Goal: Book appointment/travel/reservation

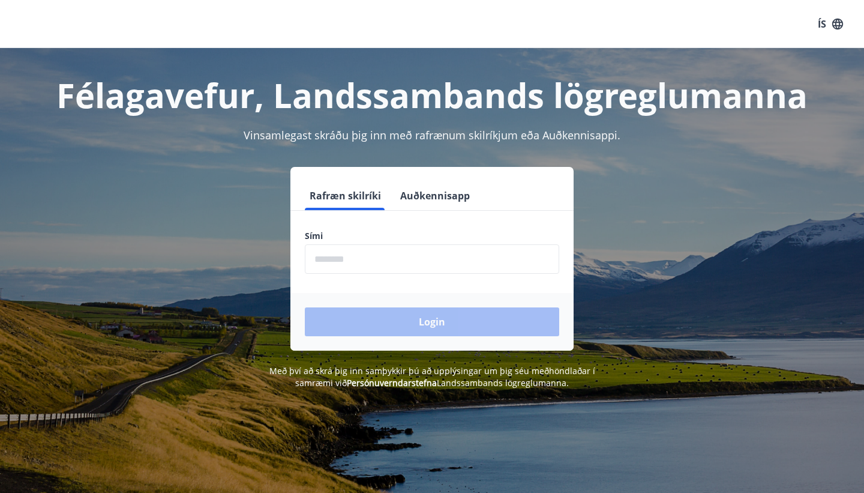
click at [426, 252] on input "phone" at bounding box center [432, 258] width 254 height 29
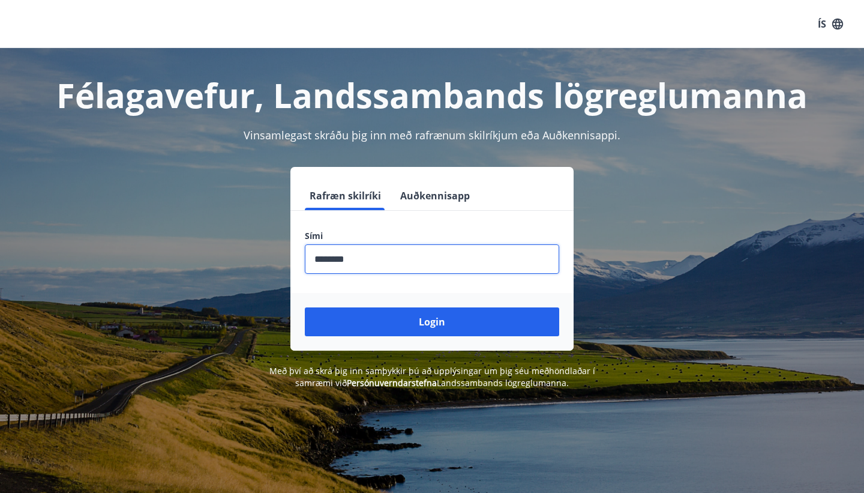
click at [334, 256] on input "phone" at bounding box center [432, 258] width 254 height 29
type input "********"
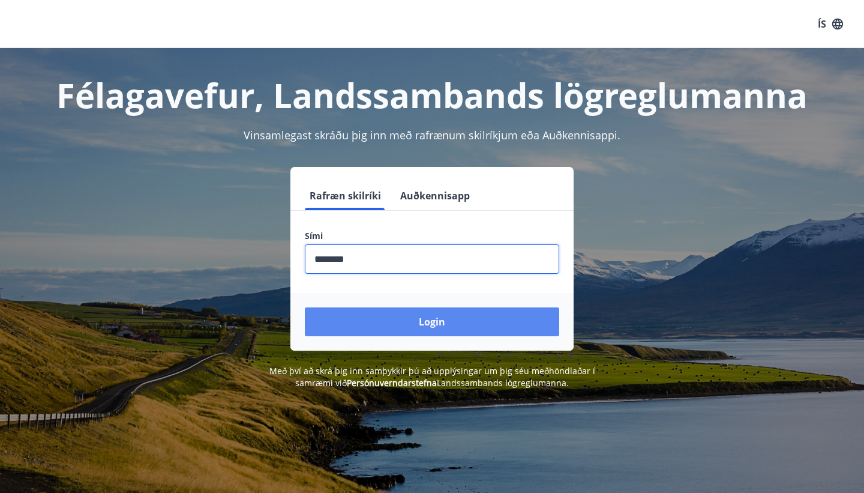
click at [389, 314] on button "Login" at bounding box center [432, 321] width 254 height 29
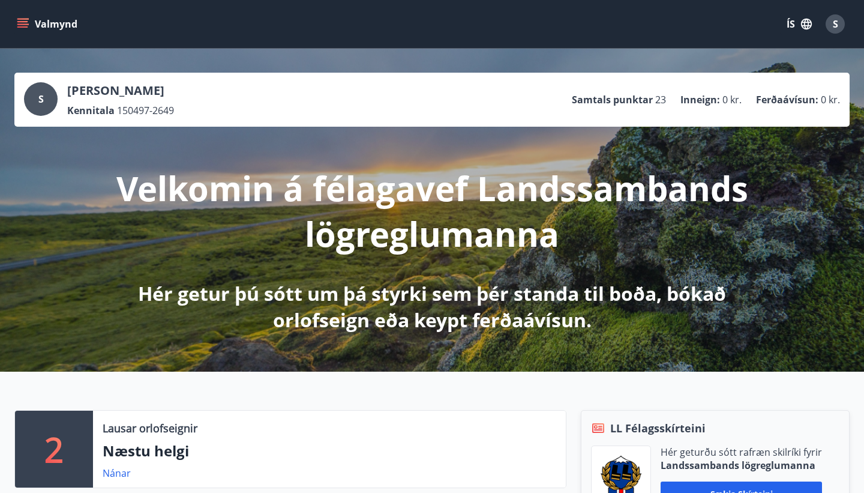
click at [29, 32] on button "Valmynd" at bounding box center [48, 24] width 68 height 22
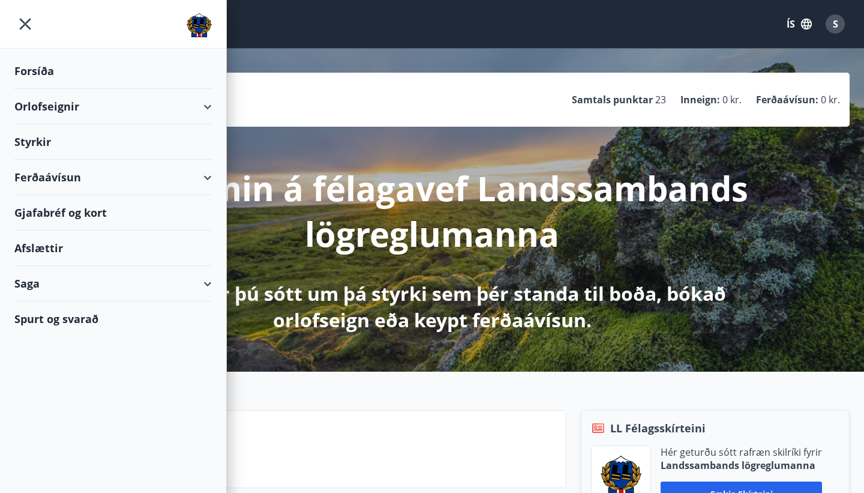
click at [50, 108] on div "Orlofseignir" at bounding box center [112, 106] width 197 height 35
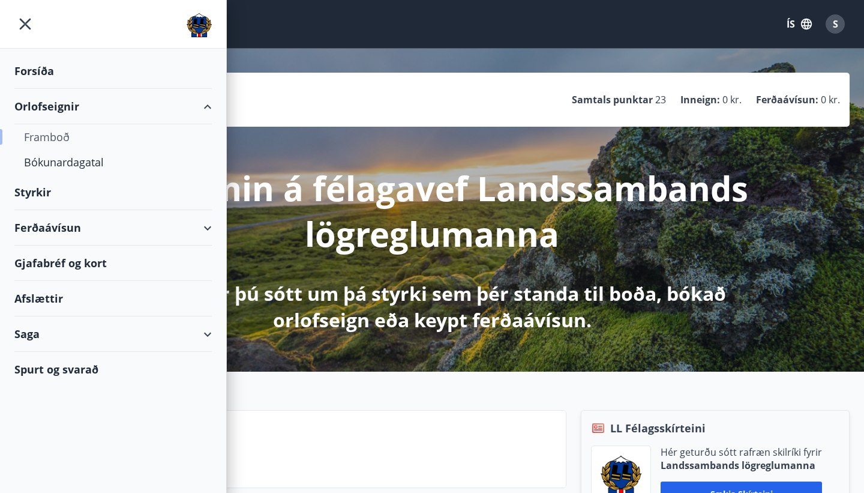
click at [55, 136] on div "Framboð" at bounding box center [113, 136] width 178 height 25
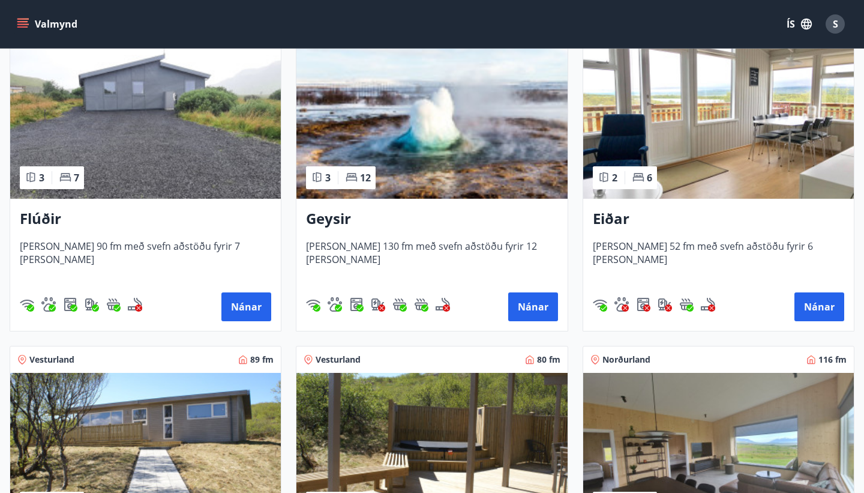
scroll to position [142, 0]
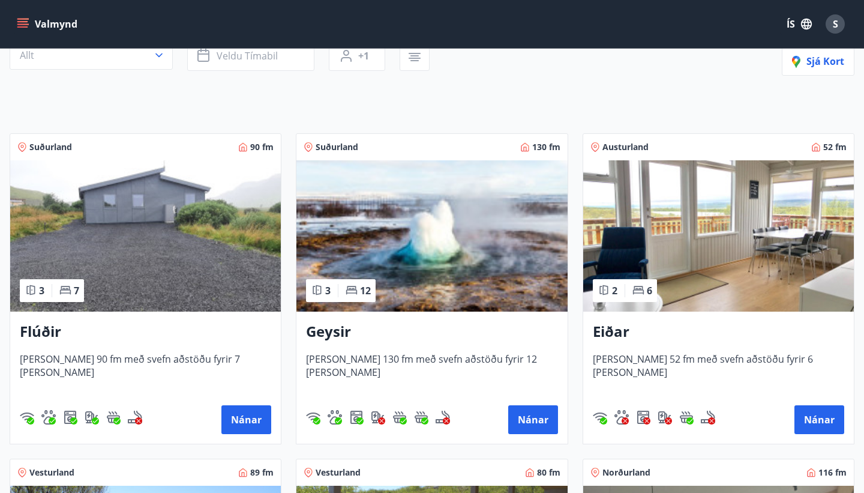
click at [376, 236] on img at bounding box center [431, 235] width 271 height 151
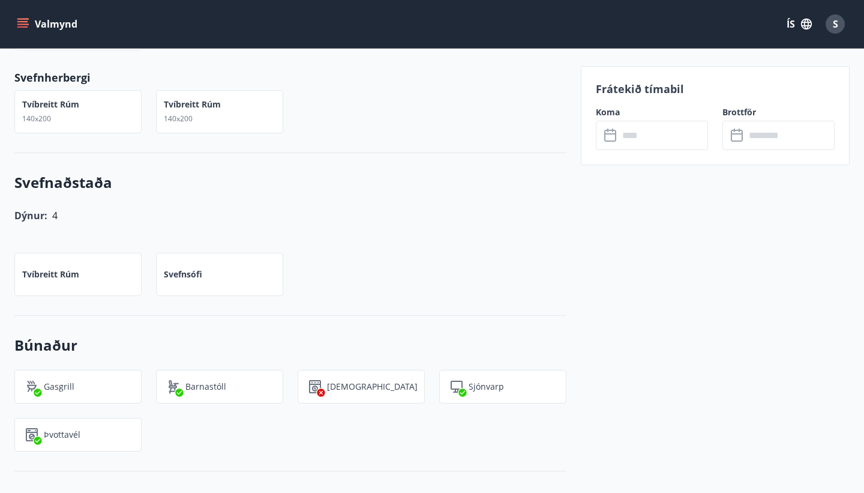
scroll to position [668, 0]
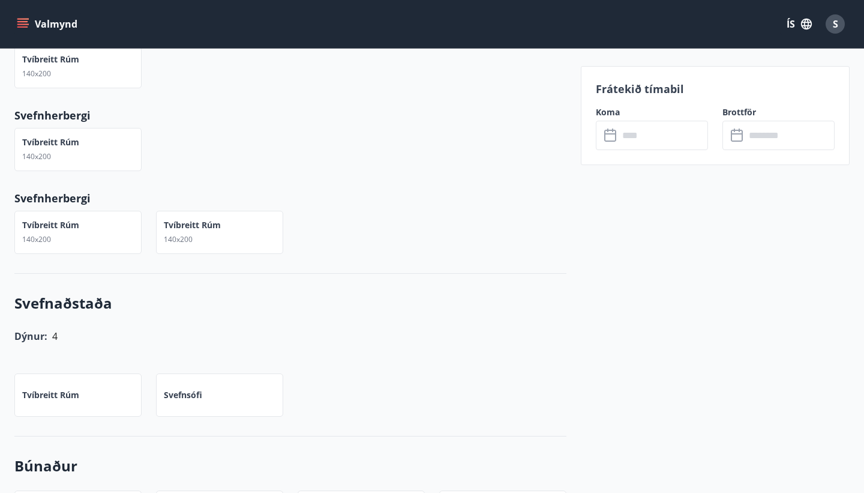
click at [635, 145] on input "text" at bounding box center [663, 135] width 89 height 29
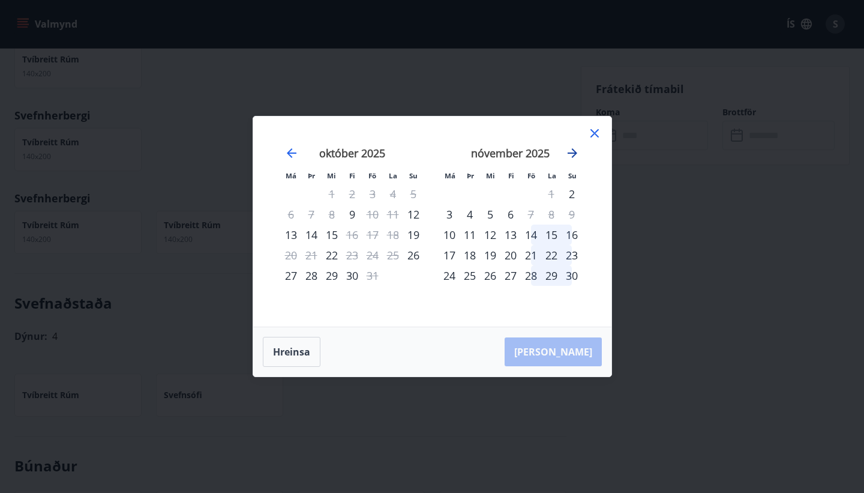
click at [574, 152] on icon "Move forward to switch to the next month." at bounding box center [572, 153] width 14 height 14
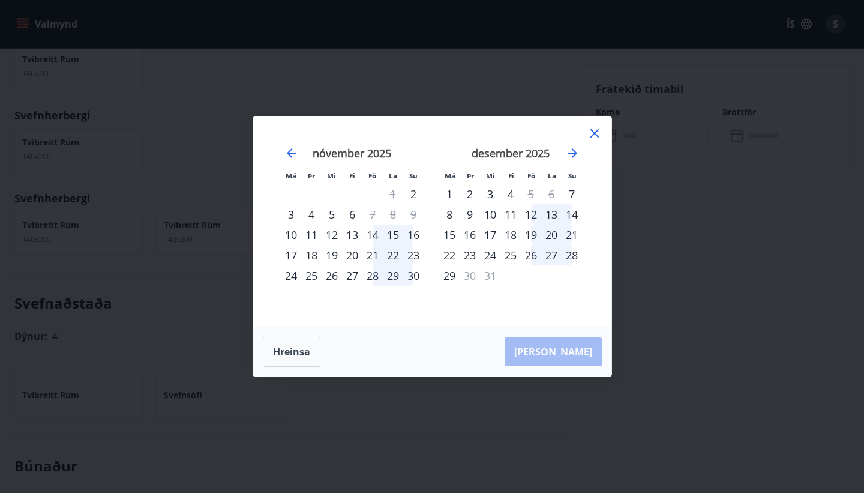
click at [318, 243] on div "11" at bounding box center [311, 234] width 20 height 20
click at [573, 156] on icon "Move forward to switch to the next month." at bounding box center [573, 153] width 10 height 10
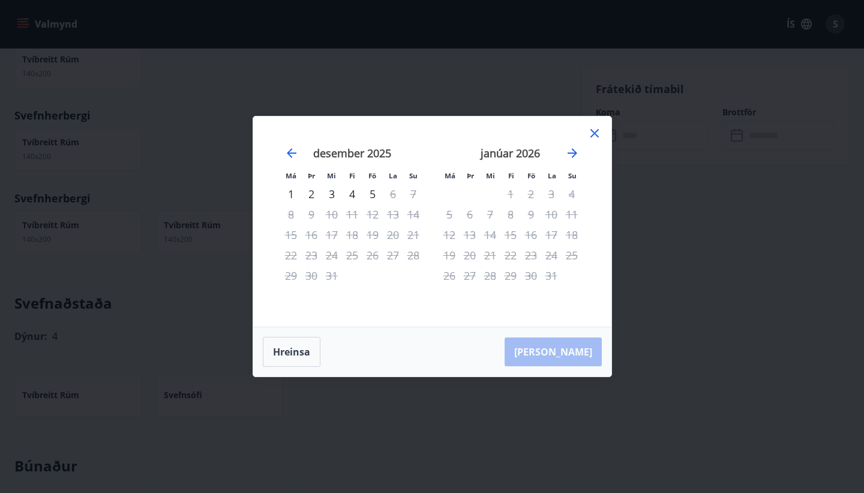
click at [592, 134] on icon at bounding box center [594, 133] width 14 height 14
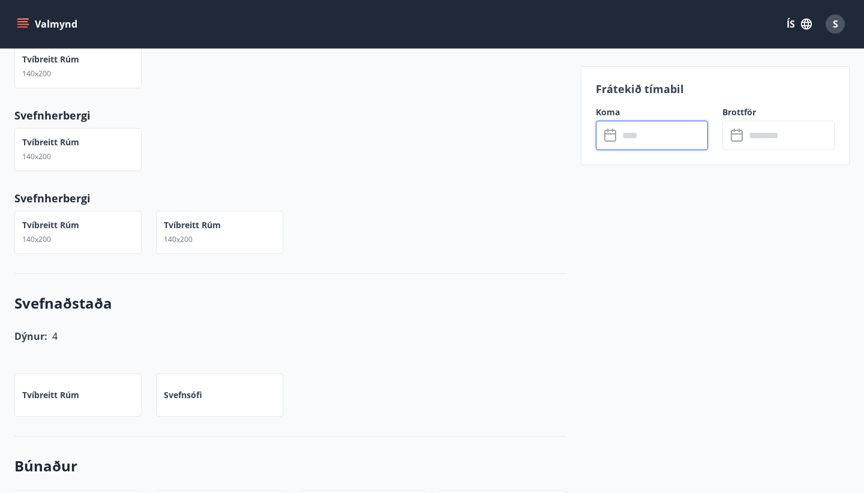
click at [641, 136] on input "text" at bounding box center [663, 135] width 89 height 29
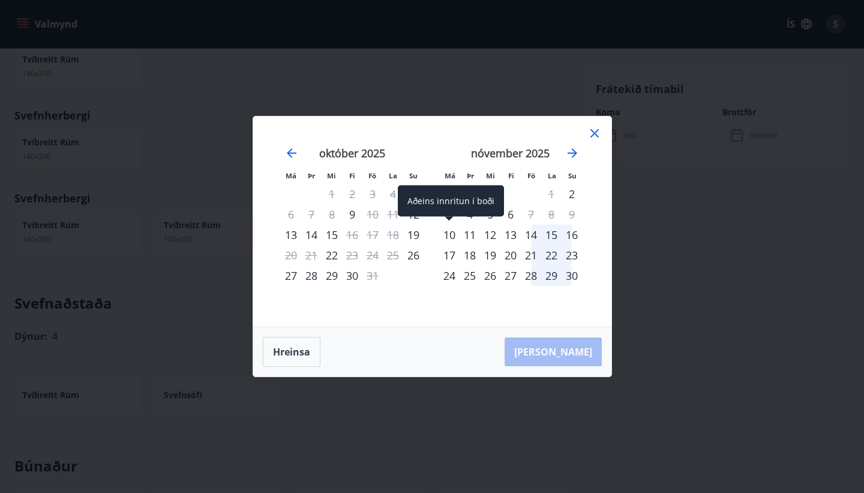
click at [451, 235] on div "10" at bounding box center [449, 234] width 20 height 20
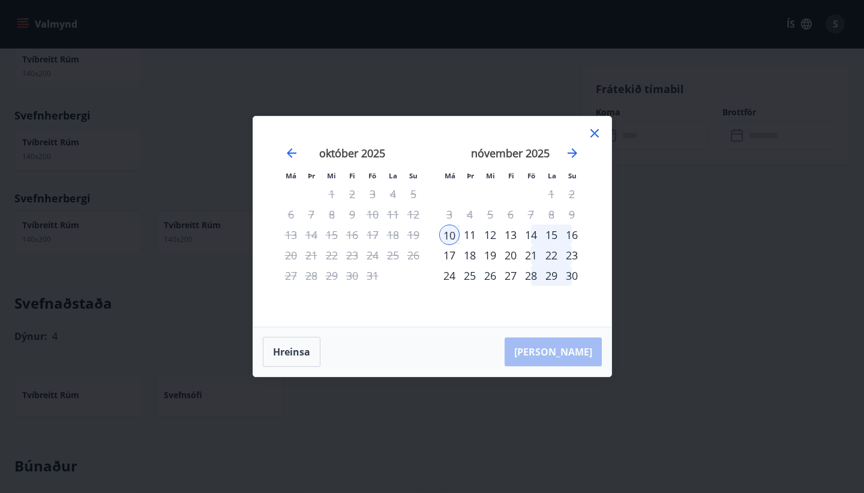
click at [534, 235] on div "14" at bounding box center [531, 234] width 20 height 20
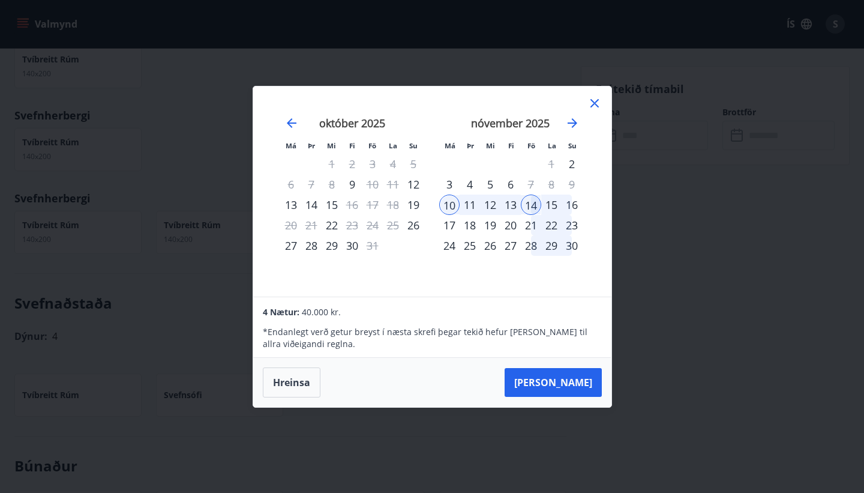
click at [589, 103] on icon at bounding box center [594, 103] width 14 height 14
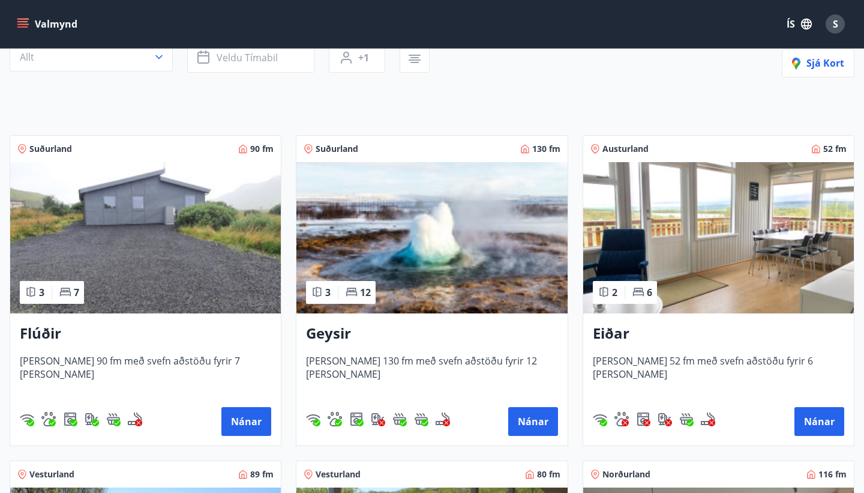
click at [172, 257] on img at bounding box center [145, 237] width 271 height 151
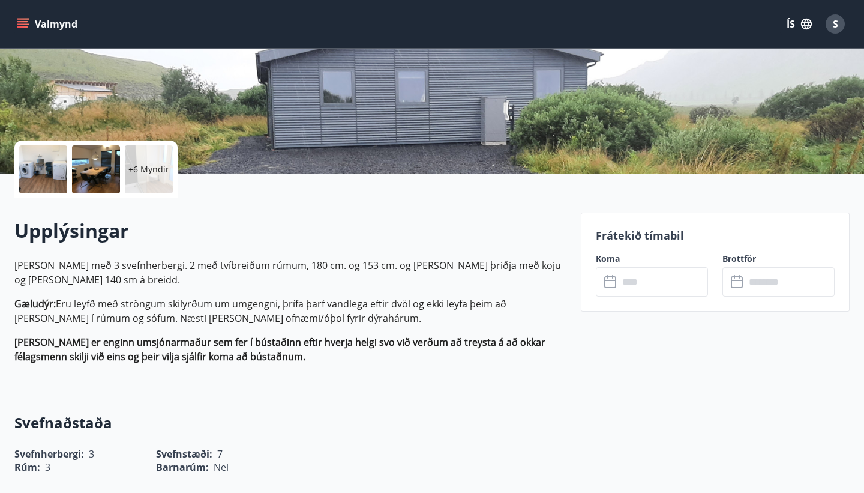
scroll to position [187, 0]
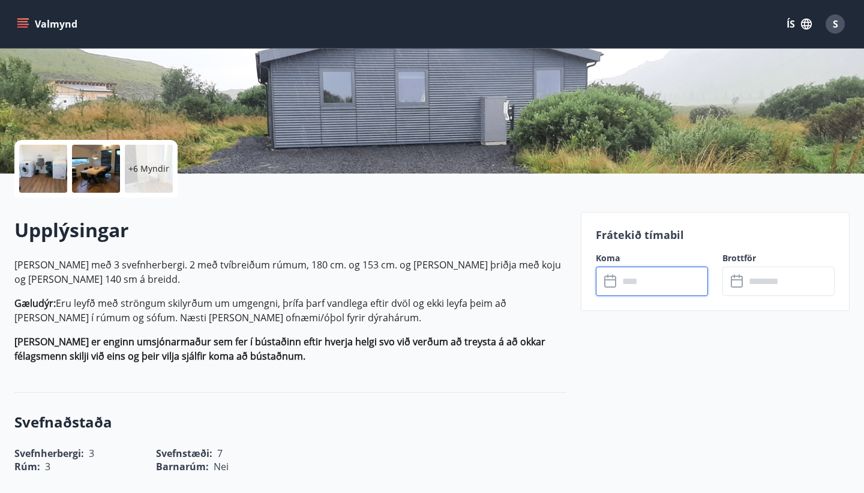
click at [653, 277] on input "text" at bounding box center [663, 280] width 89 height 29
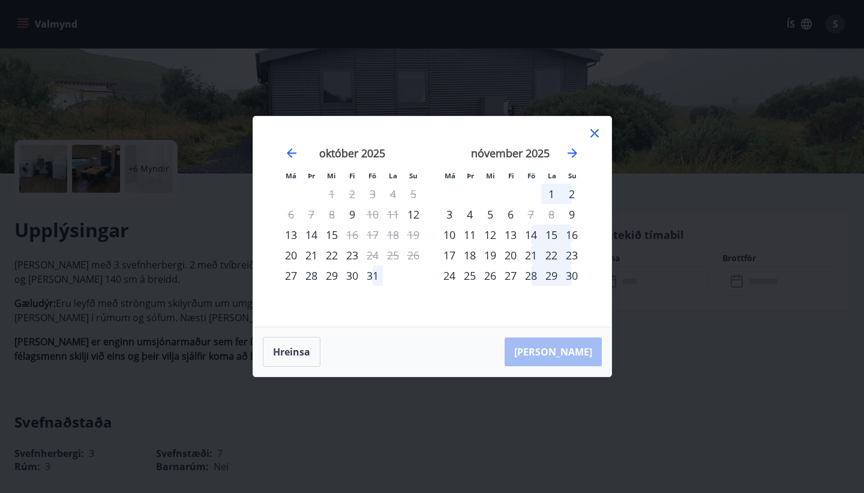
click at [452, 232] on div "10" at bounding box center [449, 234] width 20 height 20
click at [531, 237] on div "14" at bounding box center [531, 234] width 20 height 20
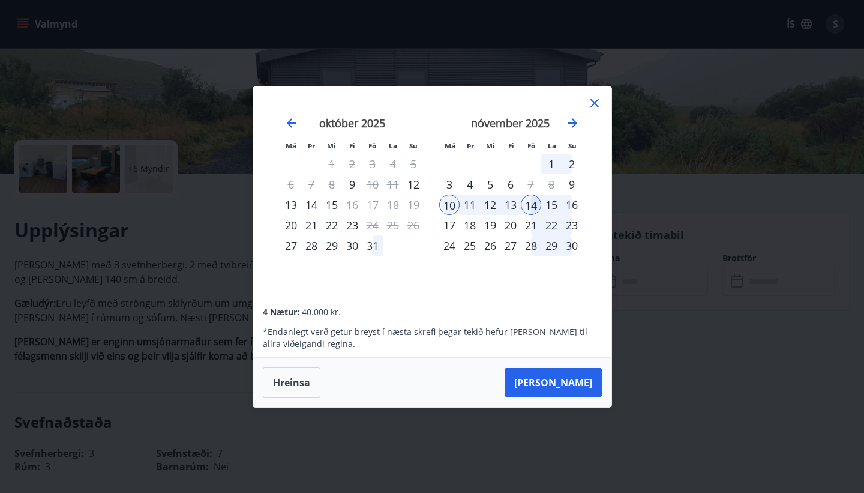
click at [593, 100] on icon at bounding box center [594, 103] width 14 height 14
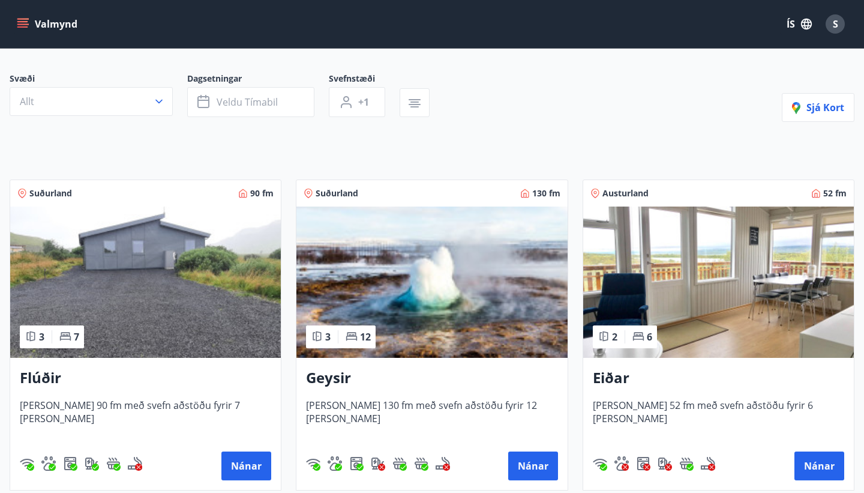
click at [443, 320] on img at bounding box center [431, 281] width 271 height 151
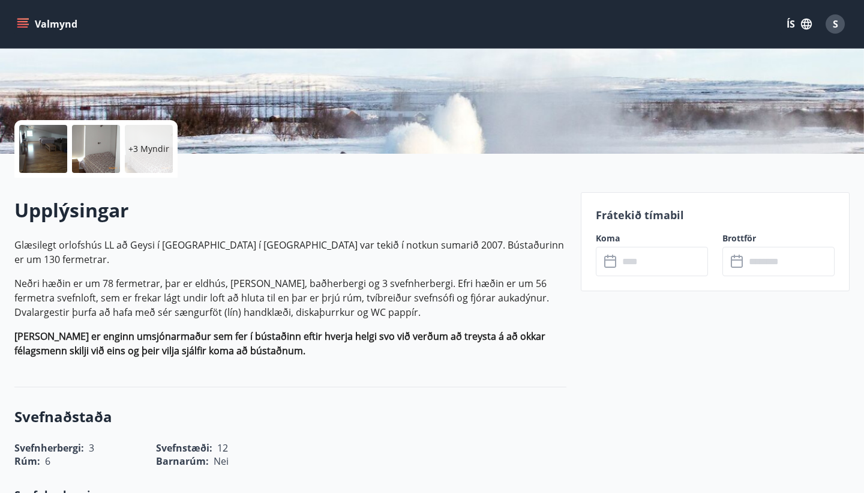
scroll to position [208, 0]
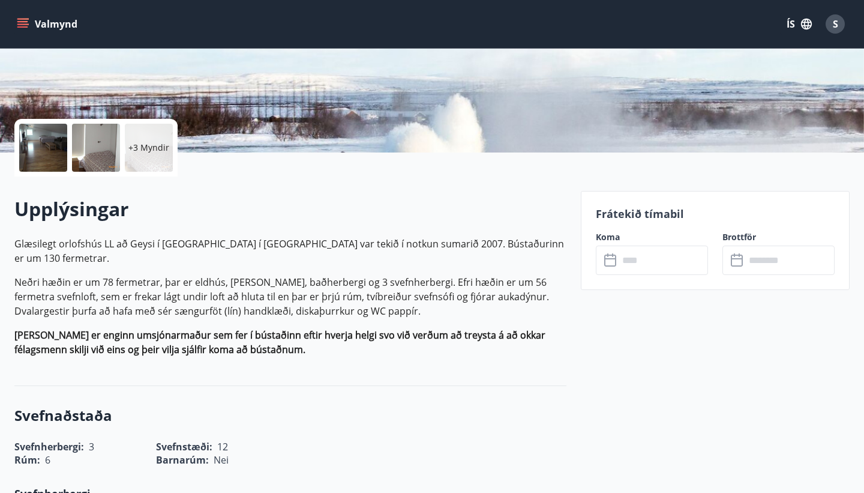
click at [137, 149] on p "+3 Myndir" at bounding box center [148, 148] width 41 height 12
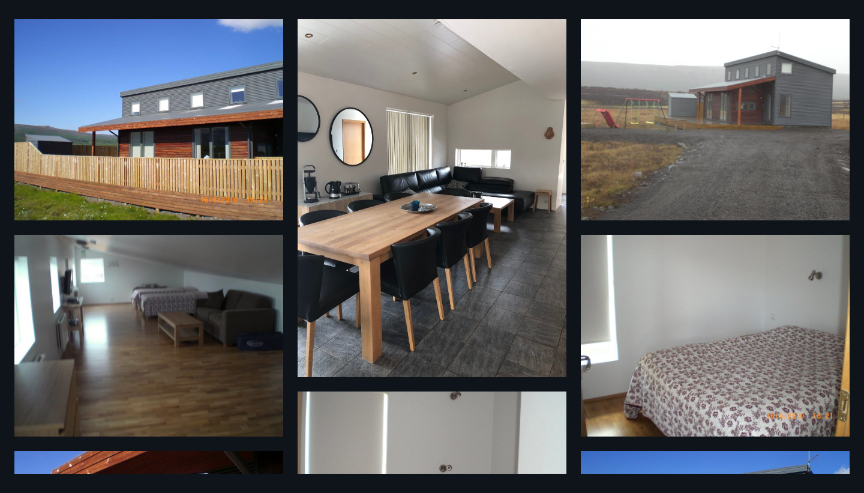
scroll to position [55, 0]
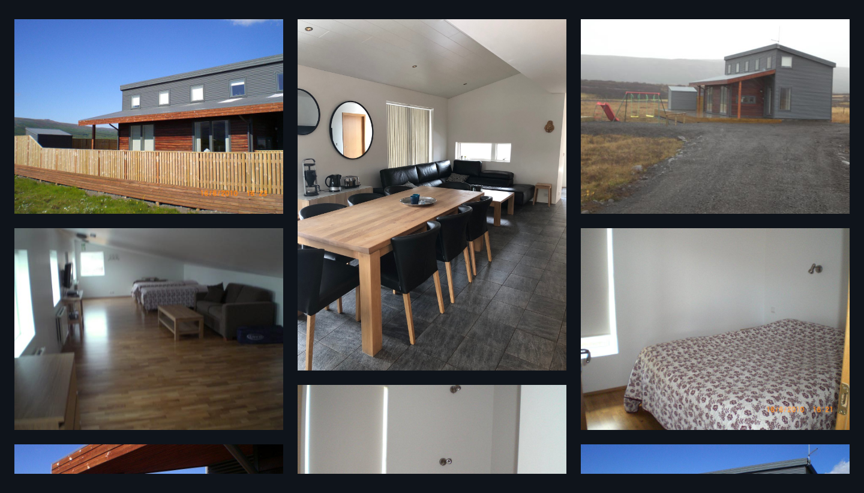
click at [205, 162] on img at bounding box center [148, 113] width 269 height 202
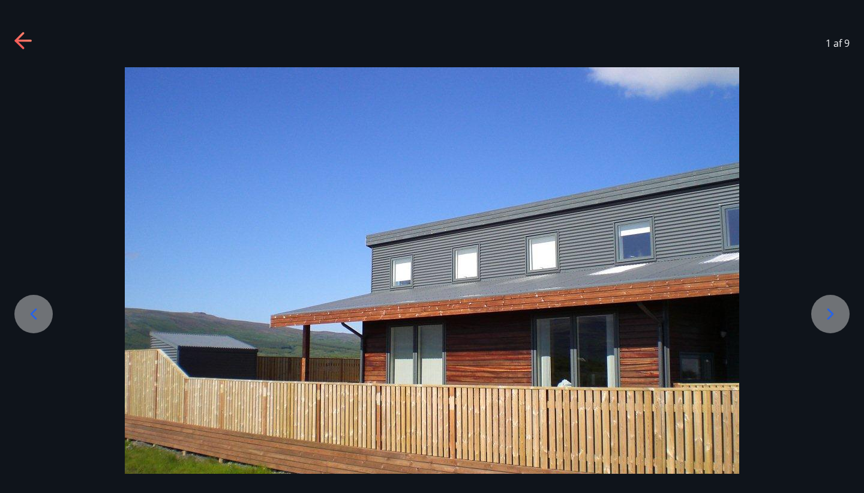
click at [825, 305] on icon at bounding box center [830, 313] width 19 height 19
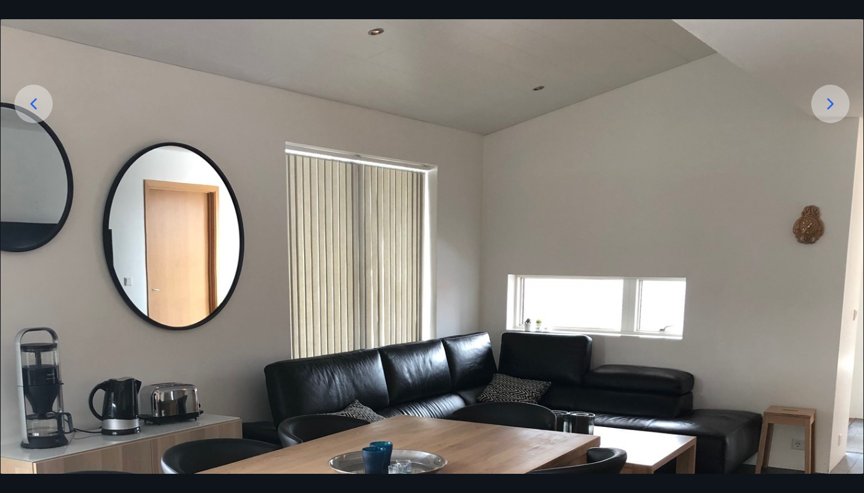
scroll to position [211, 0]
click at [836, 95] on icon at bounding box center [830, 103] width 19 height 19
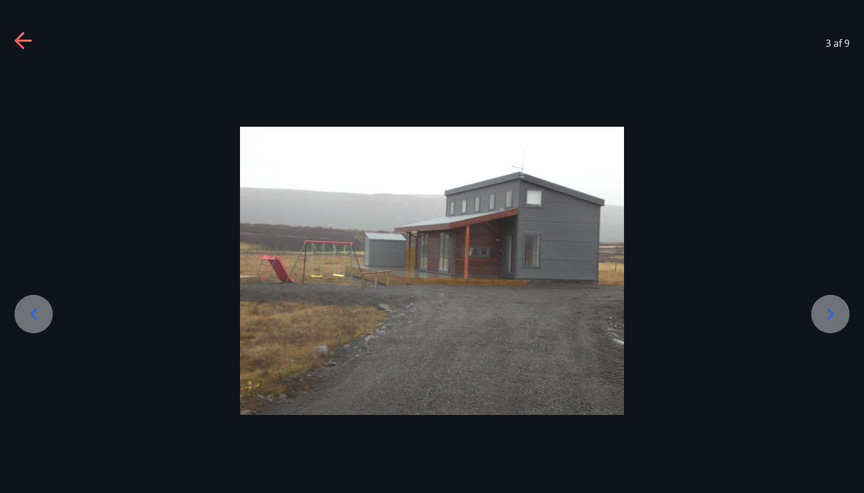
scroll to position [0, 0]
click at [840, 324] on div at bounding box center [830, 314] width 38 height 38
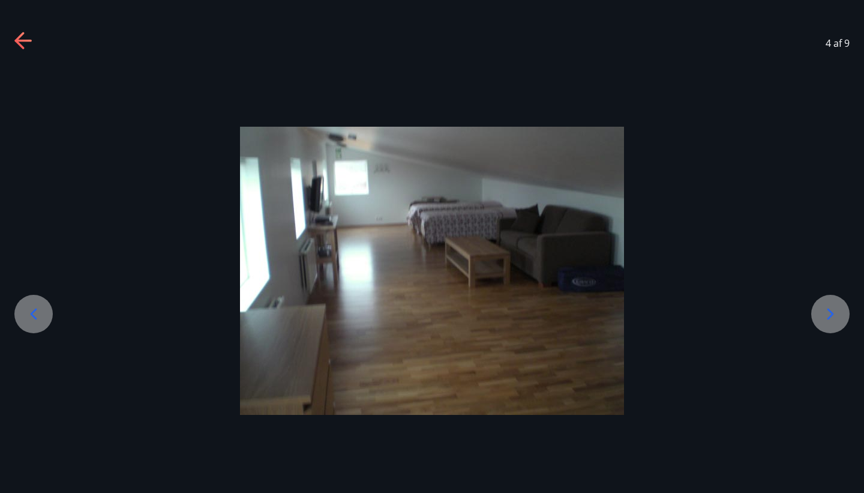
click at [839, 323] on div at bounding box center [830, 314] width 38 height 38
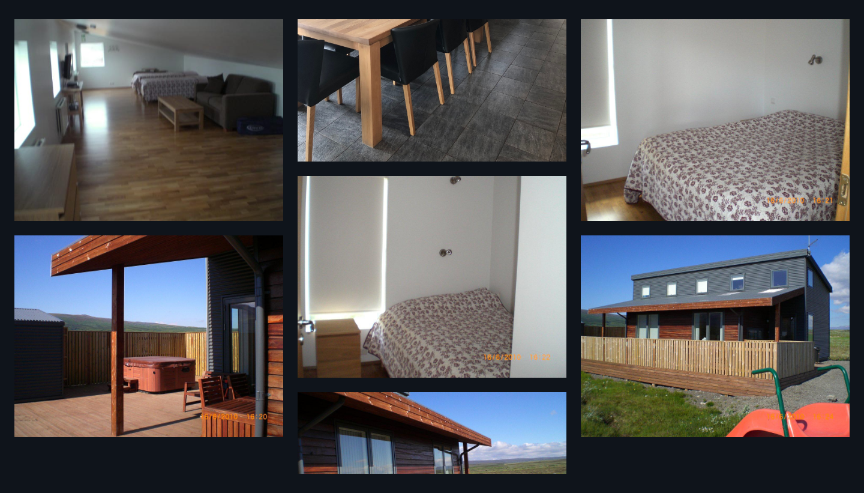
scroll to position [388, 0]
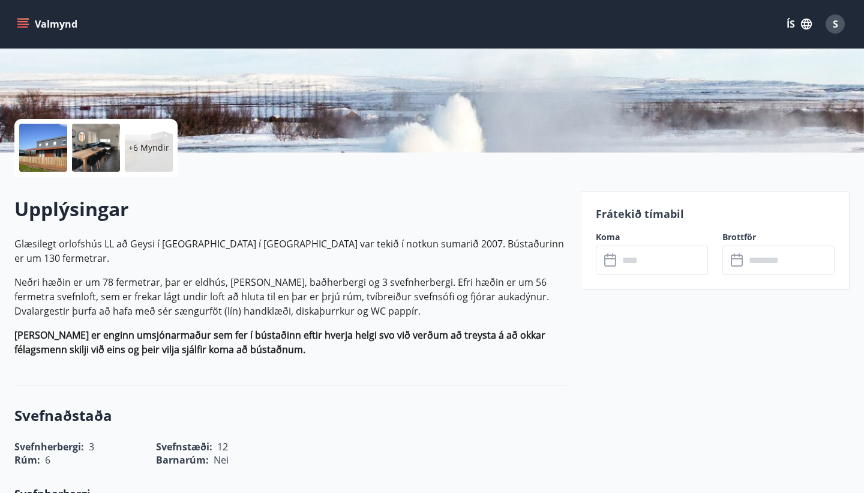
click at [658, 253] on input "text" at bounding box center [663, 259] width 89 height 29
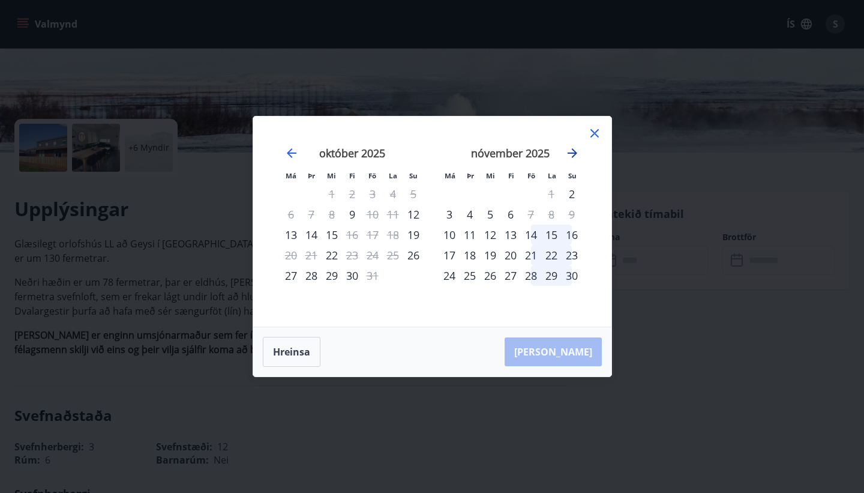
click at [570, 151] on icon "Move forward to switch to the next month." at bounding box center [572, 153] width 14 height 14
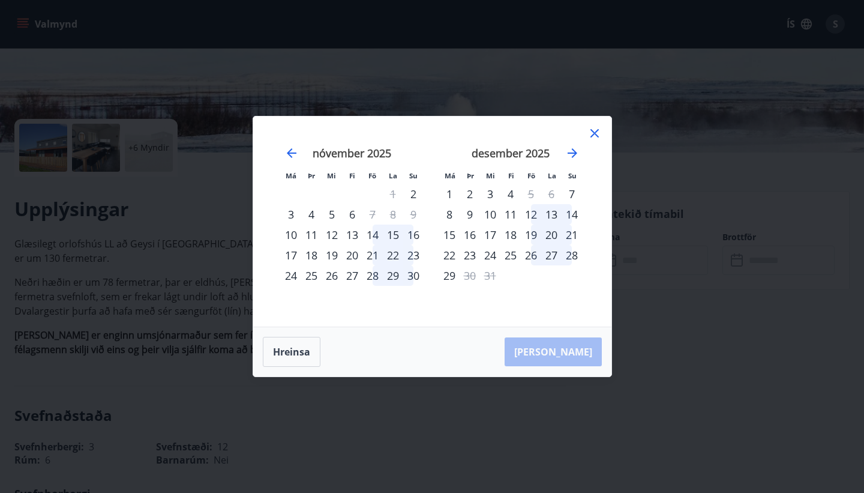
click at [490, 233] on div "17" at bounding box center [490, 234] width 20 height 20
click at [449, 257] on div "22" at bounding box center [449, 255] width 20 height 20
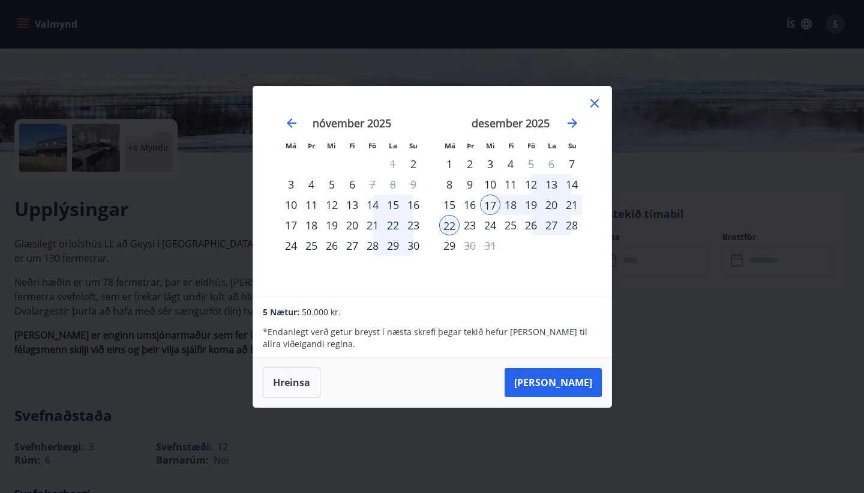
click at [596, 112] on div at bounding box center [594, 105] width 14 height 18
click at [595, 103] on icon at bounding box center [594, 103] width 14 height 14
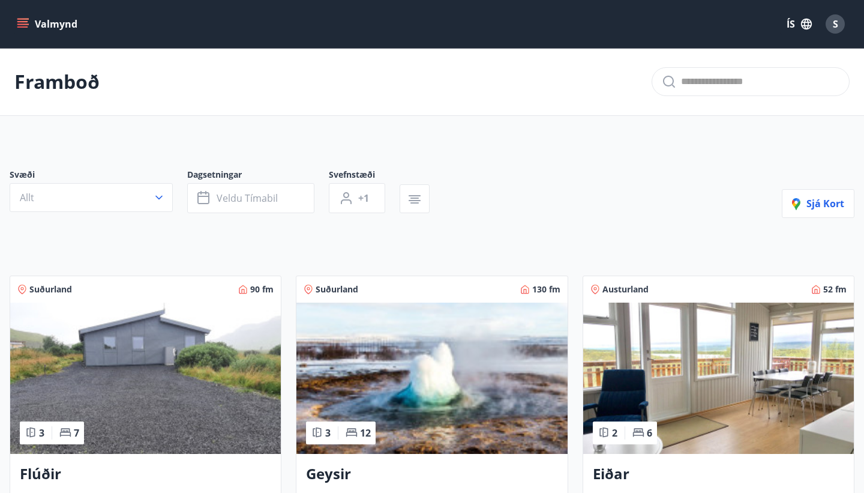
click at [194, 397] on img at bounding box center [145, 377] width 271 height 151
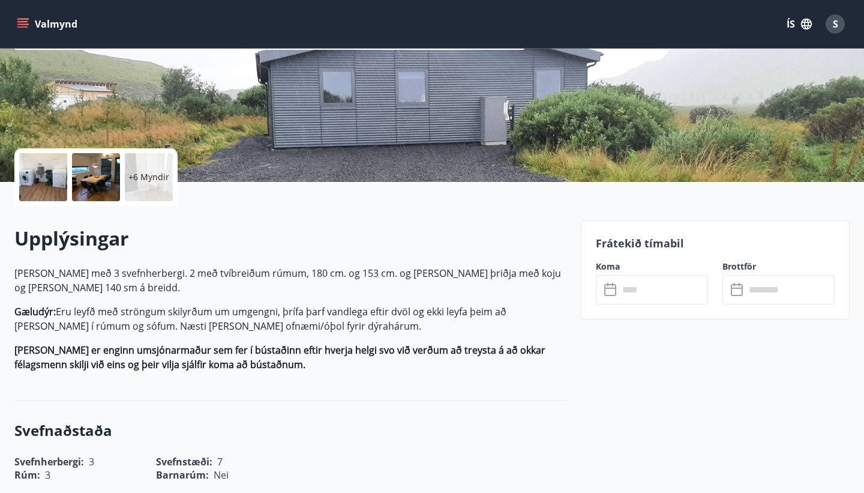
scroll to position [179, 0]
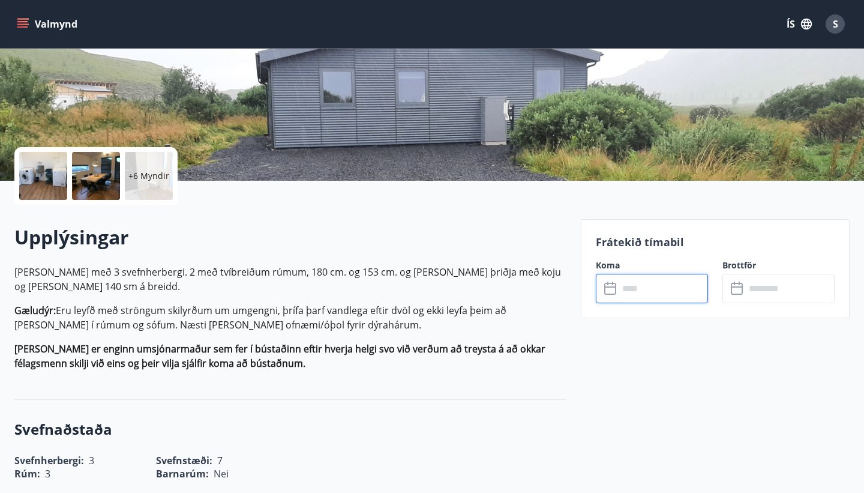
click at [641, 289] on input "text" at bounding box center [663, 288] width 89 height 29
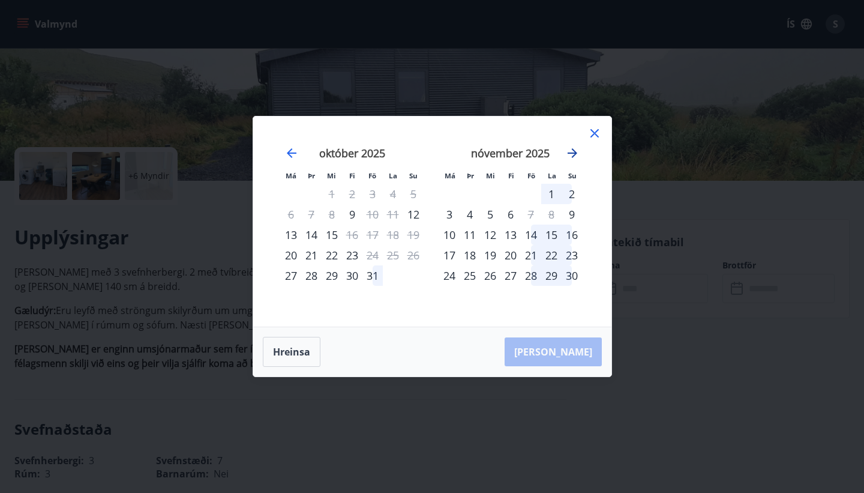
click at [572, 150] on icon "Move forward to switch to the next month." at bounding box center [573, 153] width 10 height 10
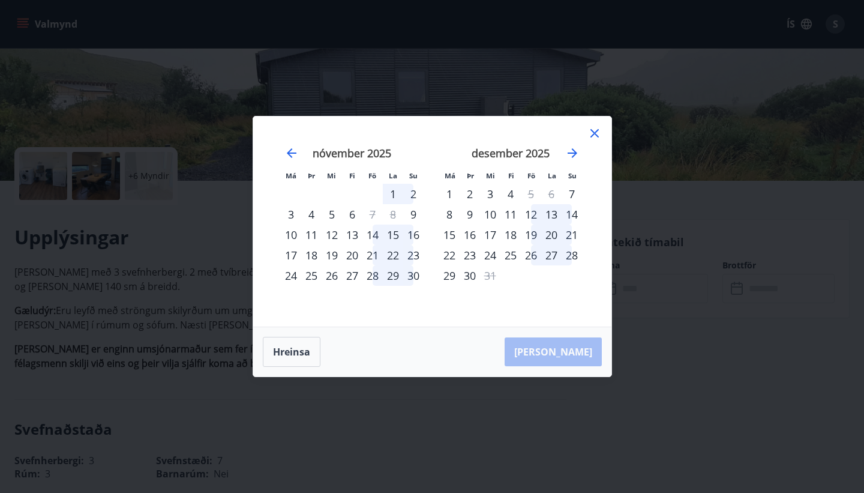
click at [592, 131] on icon at bounding box center [594, 133] width 8 height 8
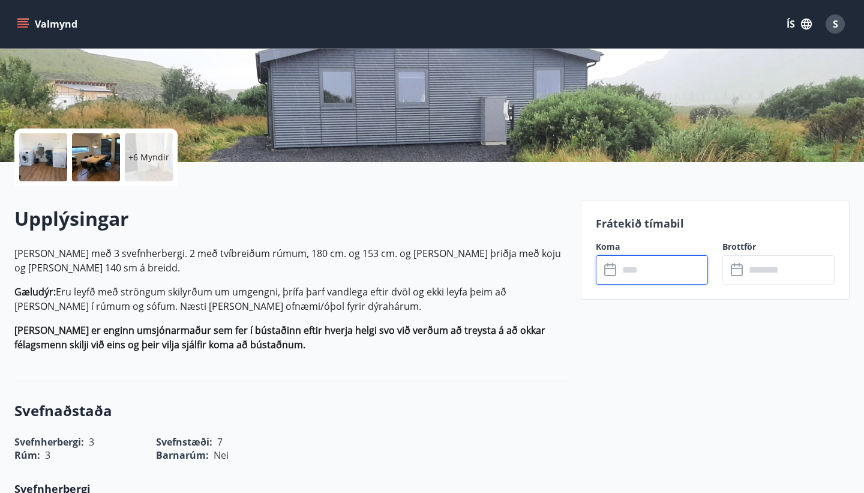
scroll to position [147, 0]
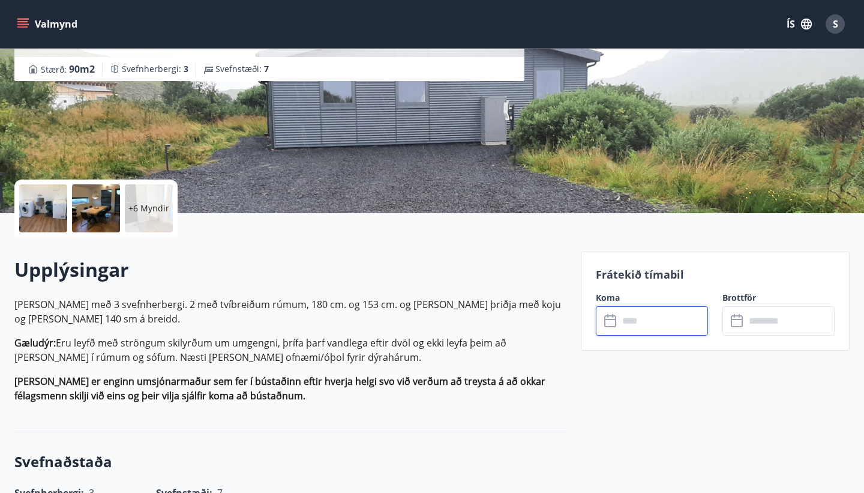
click at [645, 323] on input "text" at bounding box center [663, 320] width 89 height 29
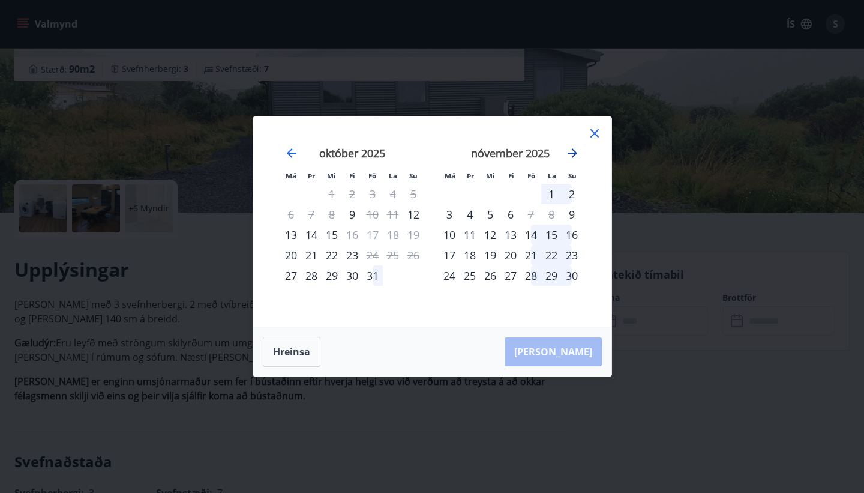
click at [573, 149] on icon "Move forward to switch to the next month." at bounding box center [573, 153] width 10 height 10
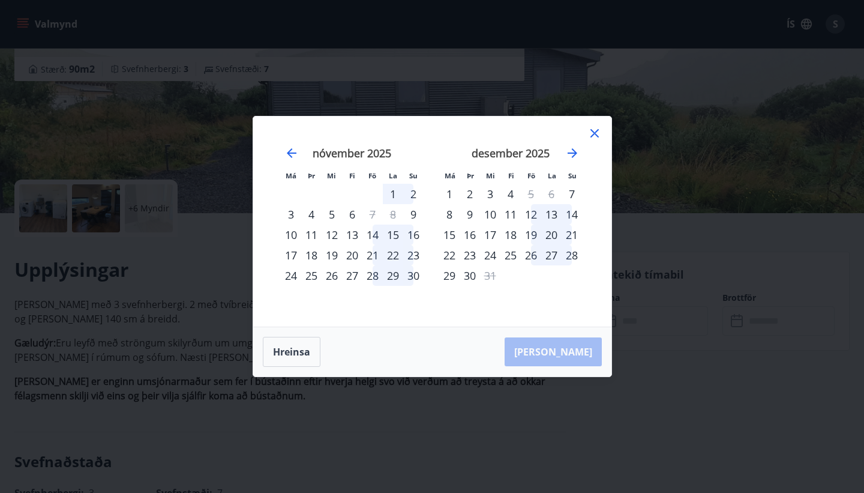
click at [554, 216] on div "13" at bounding box center [551, 214] width 20 height 20
click at [514, 236] on div "18" at bounding box center [510, 234] width 20 height 20
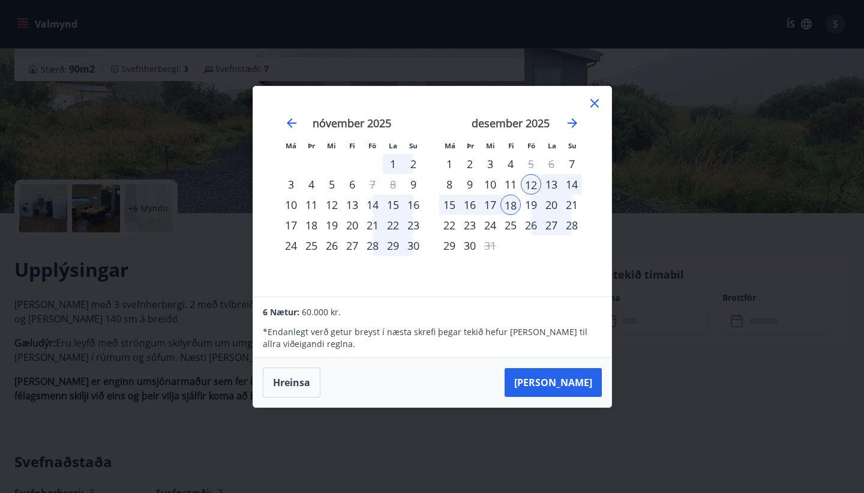
click at [552, 182] on div "13" at bounding box center [551, 184] width 20 height 20
click at [596, 102] on icon at bounding box center [594, 103] width 8 height 8
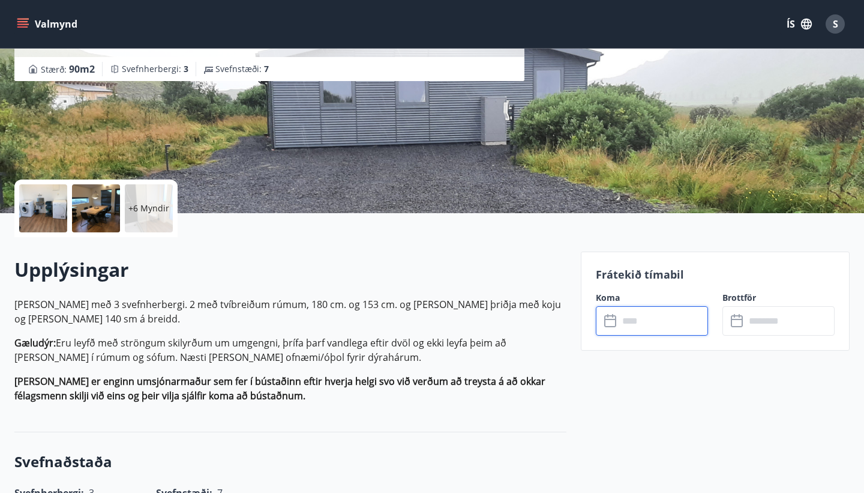
click at [630, 328] on input "text" at bounding box center [663, 320] width 89 height 29
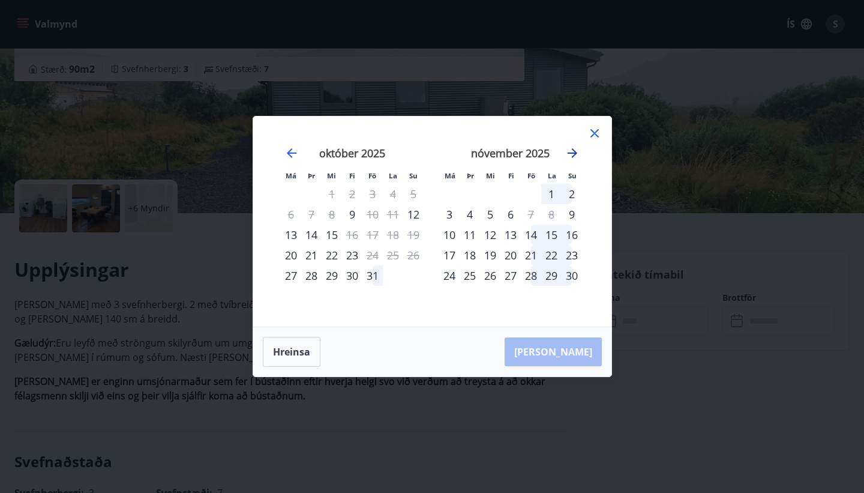
click at [575, 151] on icon "Move forward to switch to the next month." at bounding box center [572, 153] width 14 height 14
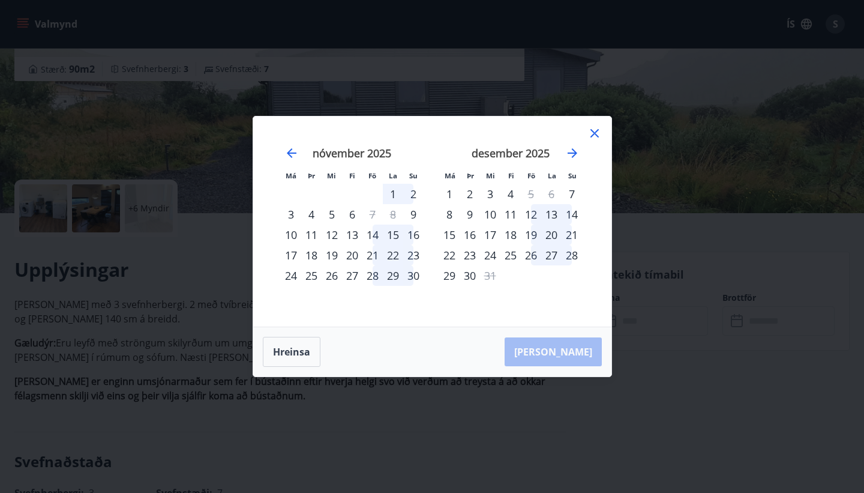
click at [548, 210] on div "13" at bounding box center [551, 214] width 20 height 20
click at [512, 233] on div "18" at bounding box center [510, 234] width 20 height 20
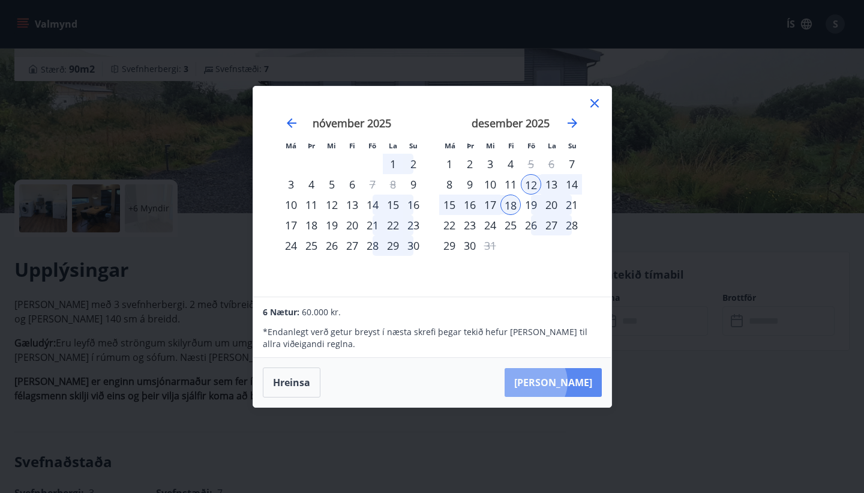
click at [567, 382] on button "Taka Frá" at bounding box center [553, 382] width 97 height 29
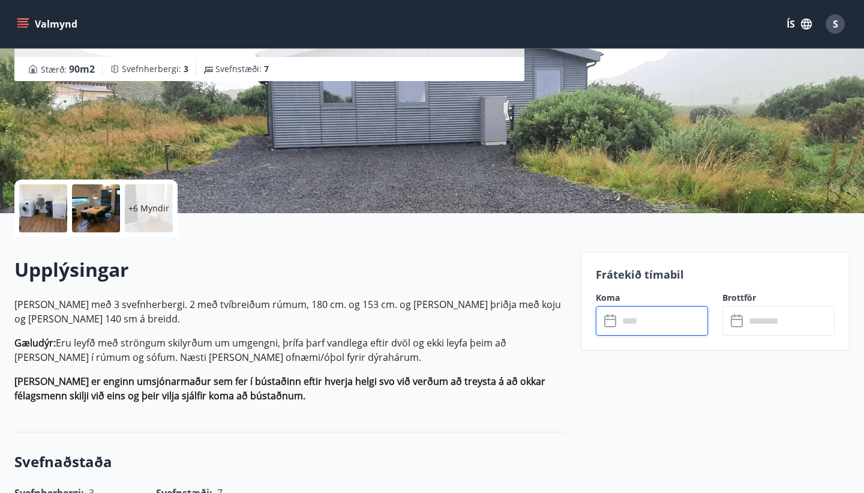
type input "******"
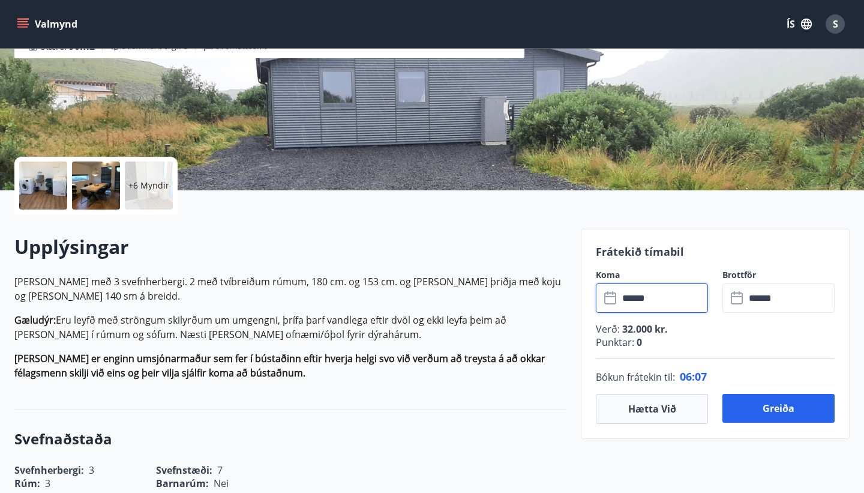
scroll to position [190, 0]
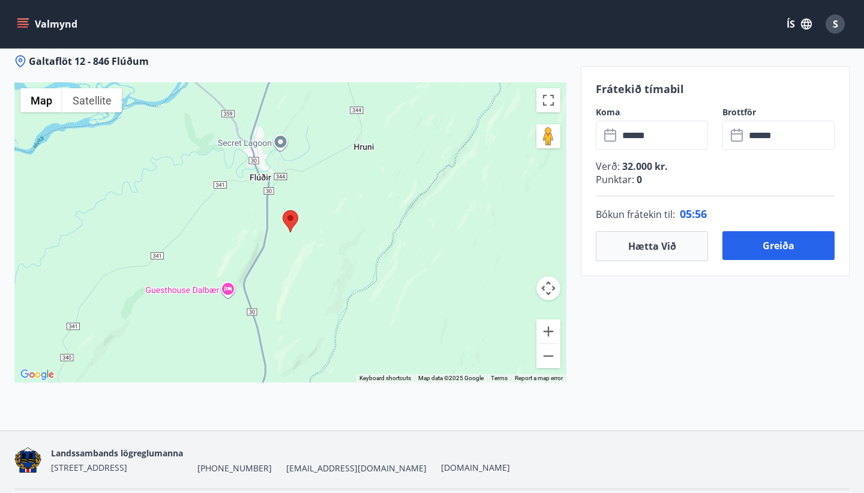
scroll to position [1595, 0]
click at [49, 109] on button "Map" at bounding box center [41, 100] width 42 height 24
click at [27, 374] on img "Open this area in Google Maps (opens a new window)" at bounding box center [37, 374] width 40 height 16
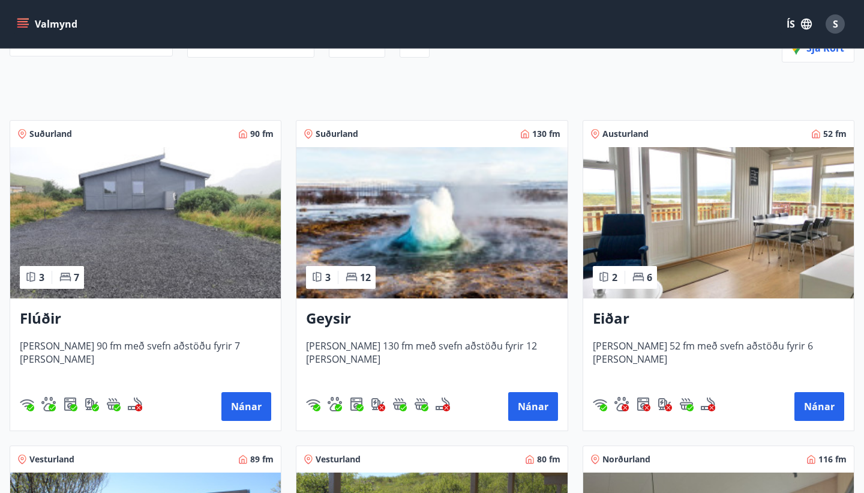
click at [390, 208] on img at bounding box center [431, 222] width 271 height 151
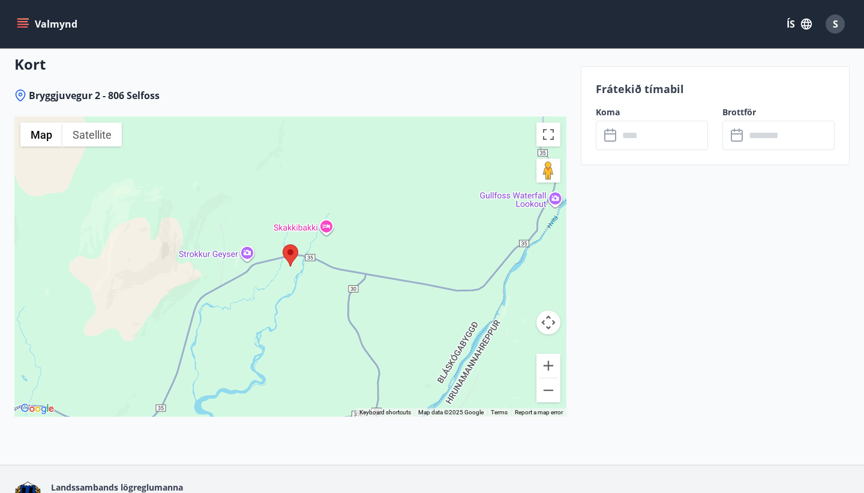
scroll to position [1725, 0]
